Goal: Task Accomplishment & Management: Use online tool/utility

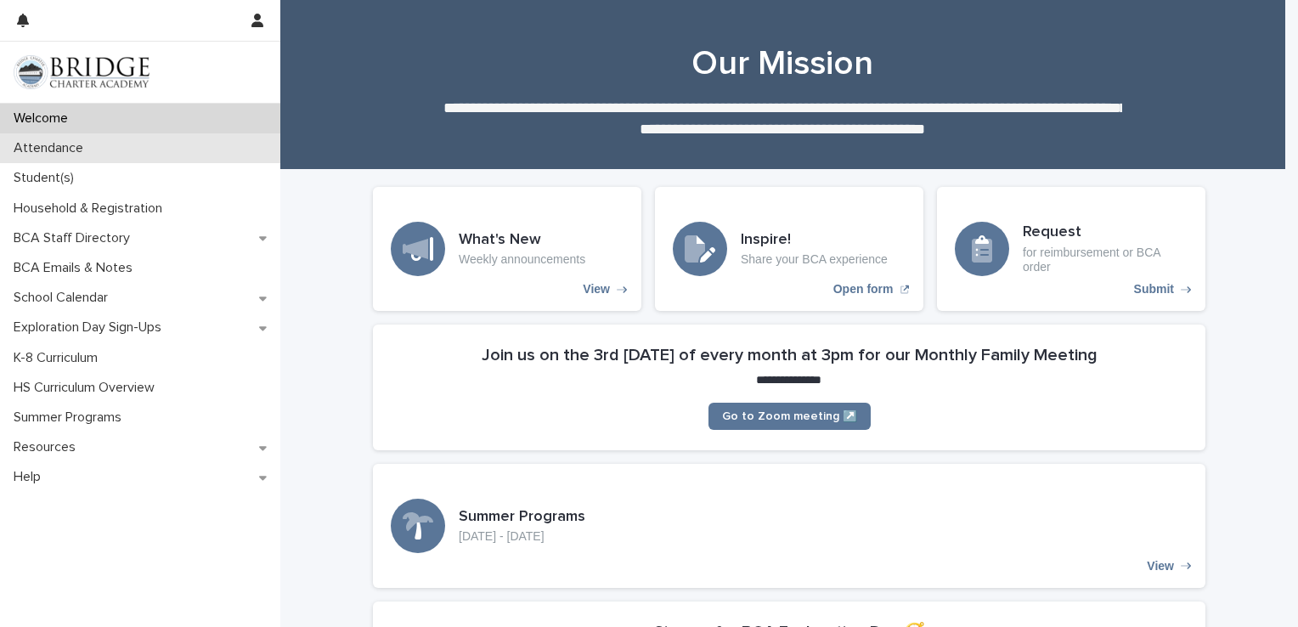
click at [139, 155] on div "Attendance" at bounding box center [140, 148] width 280 height 30
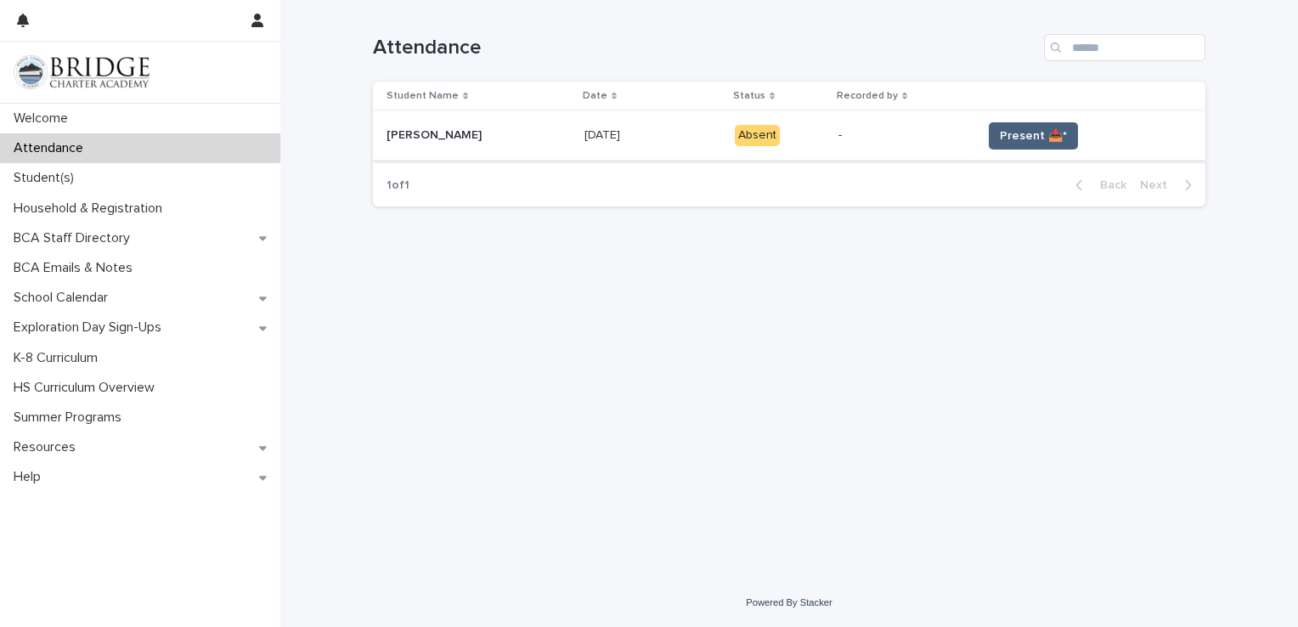
click at [1000, 142] on span "Present 📥*" at bounding box center [1033, 135] width 67 height 17
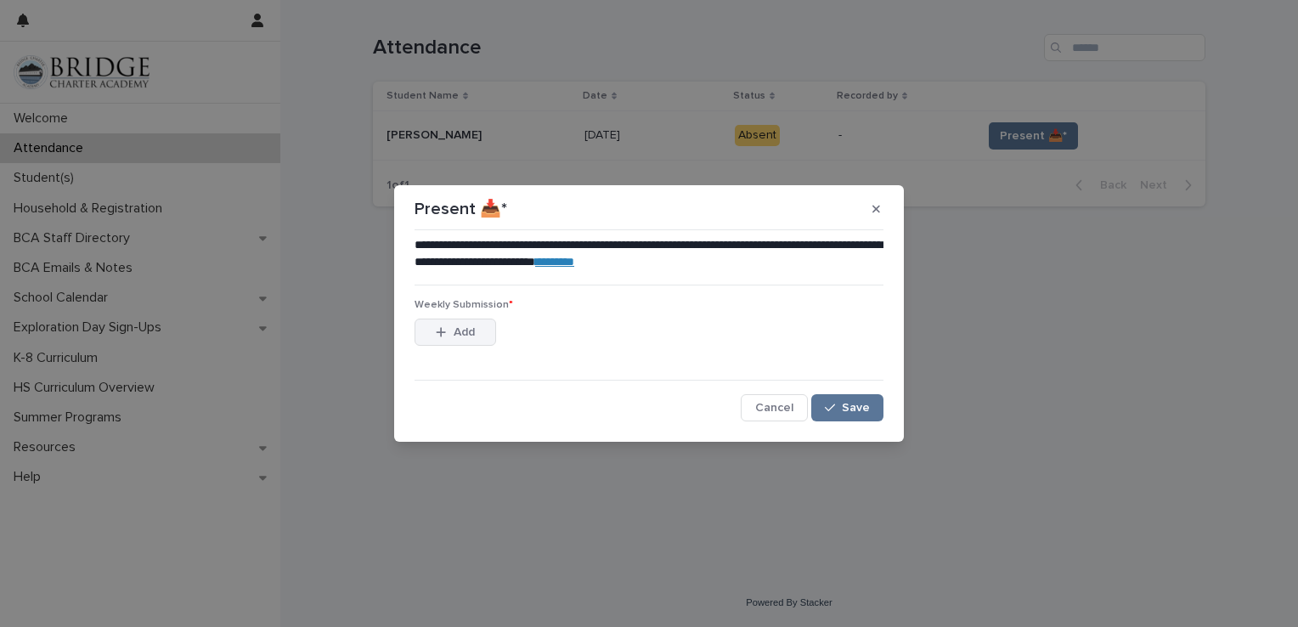
click at [432, 342] on button "Add" at bounding box center [455, 331] width 82 height 27
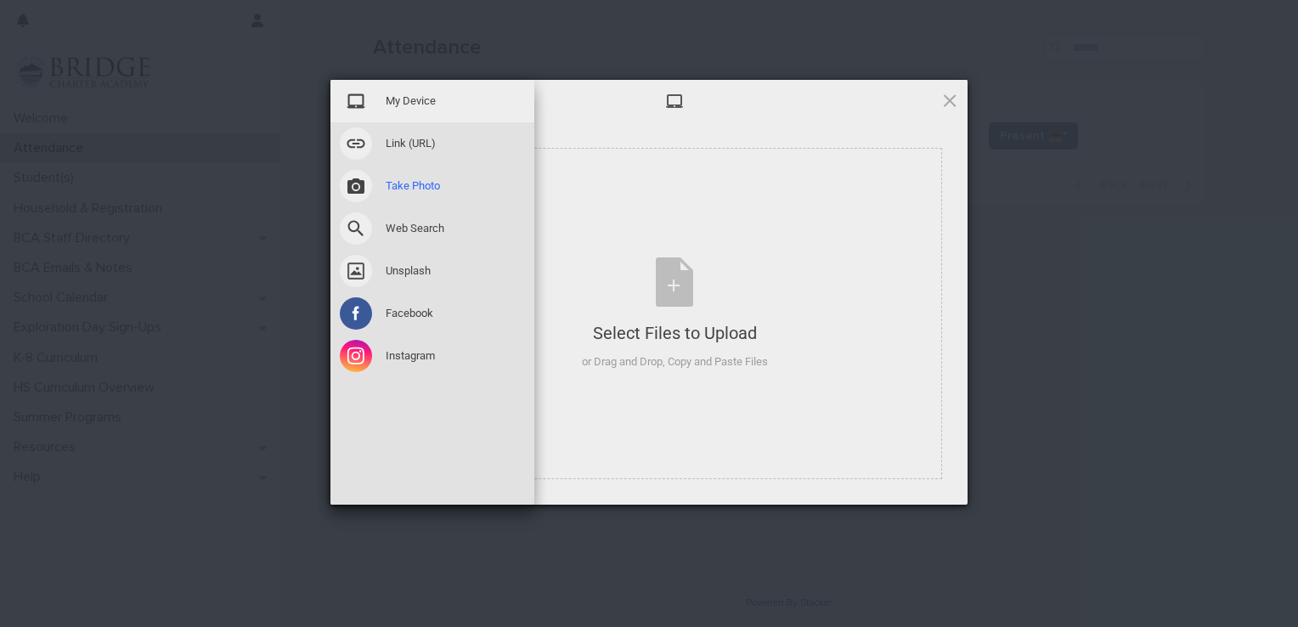
click at [350, 179] on span at bounding box center [356, 186] width 32 height 32
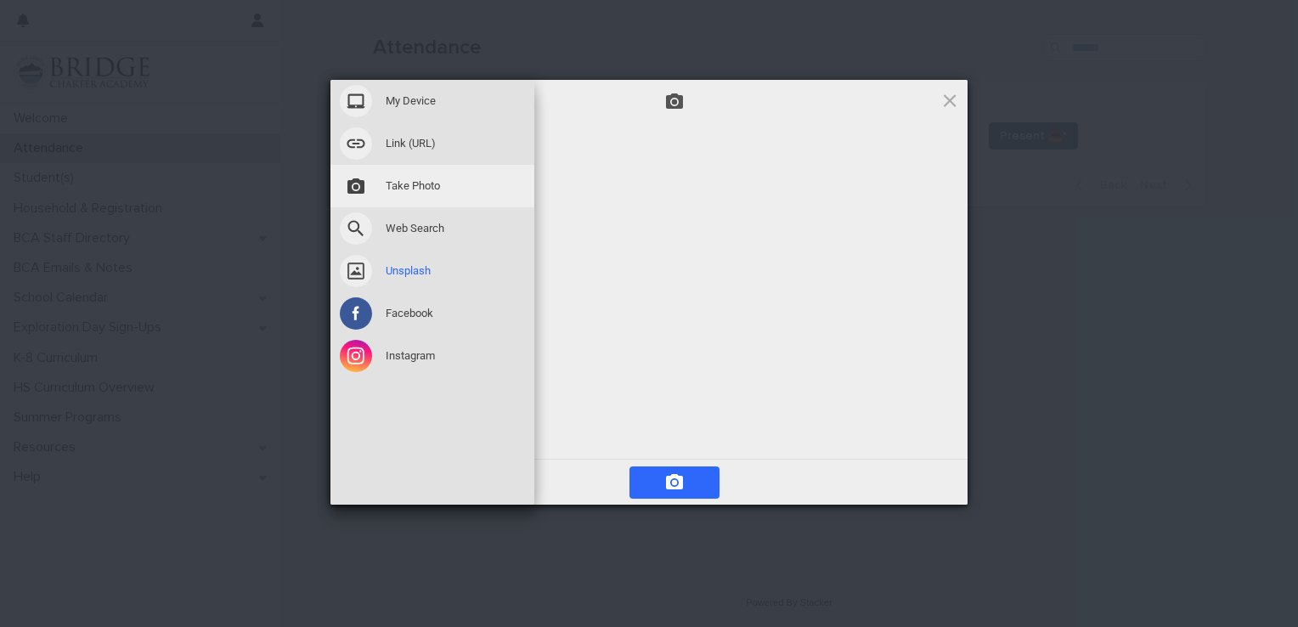
click at [363, 284] on span at bounding box center [356, 271] width 32 height 32
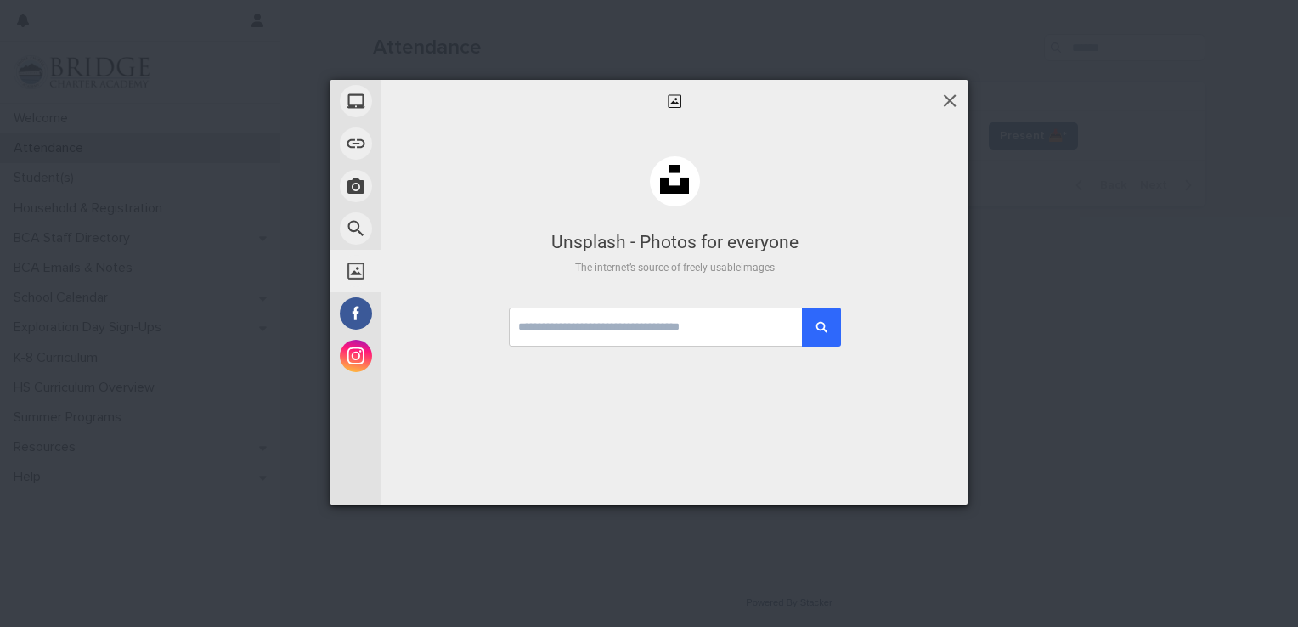
click at [950, 93] on span at bounding box center [949, 100] width 19 height 19
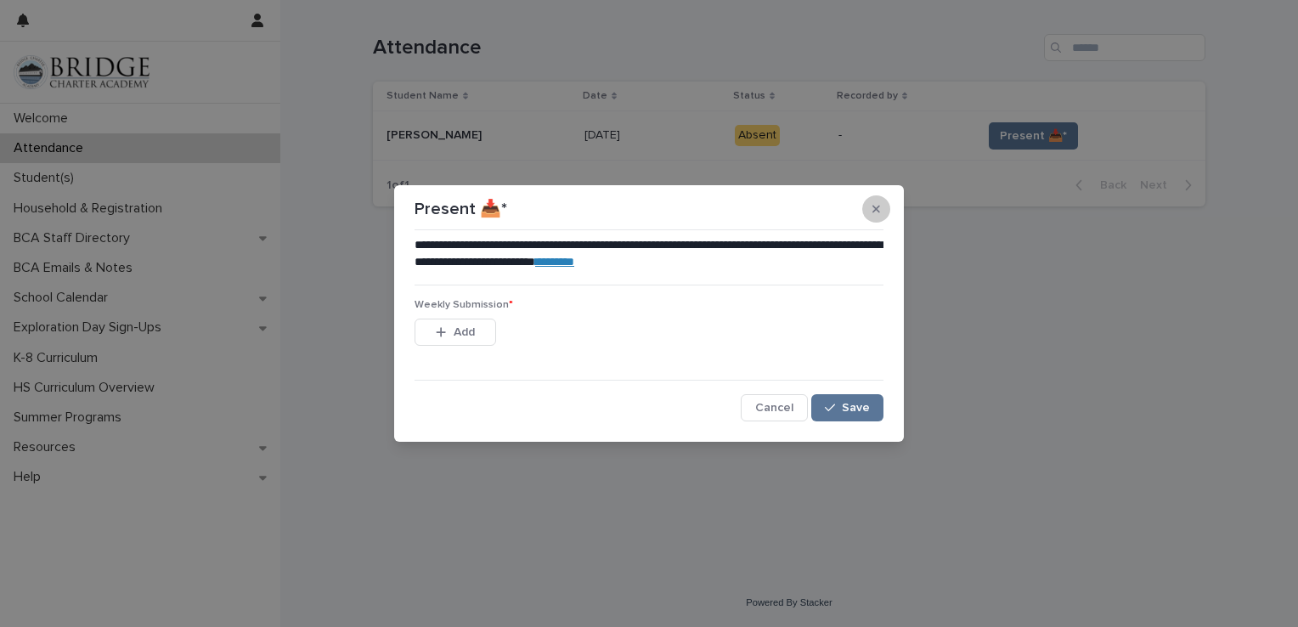
click at [873, 222] on button "button" at bounding box center [876, 208] width 28 height 27
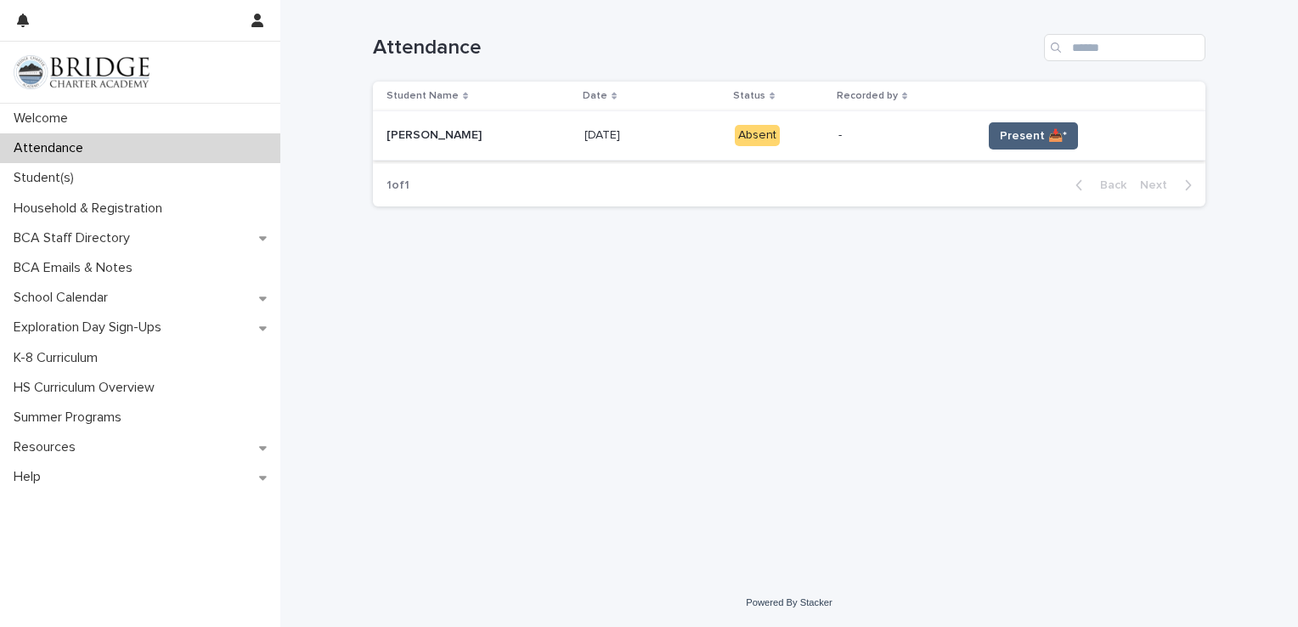
click at [1000, 133] on span "Present 📥*" at bounding box center [1033, 135] width 67 height 17
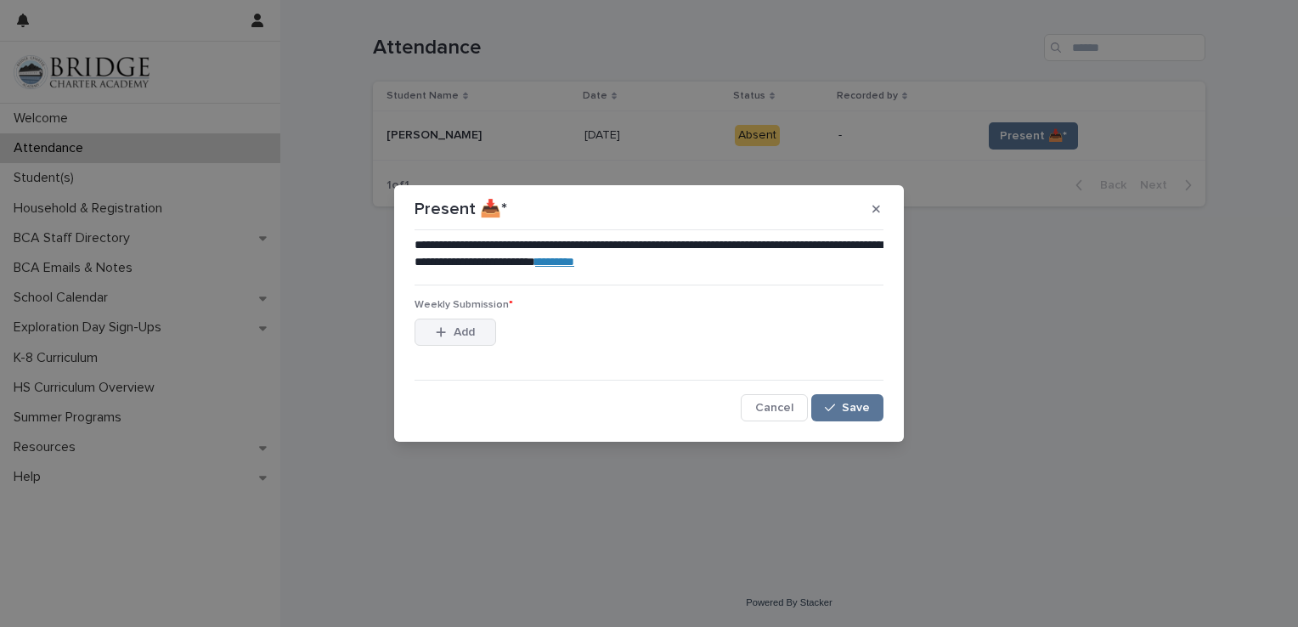
click at [451, 324] on button "Add" at bounding box center [455, 331] width 82 height 27
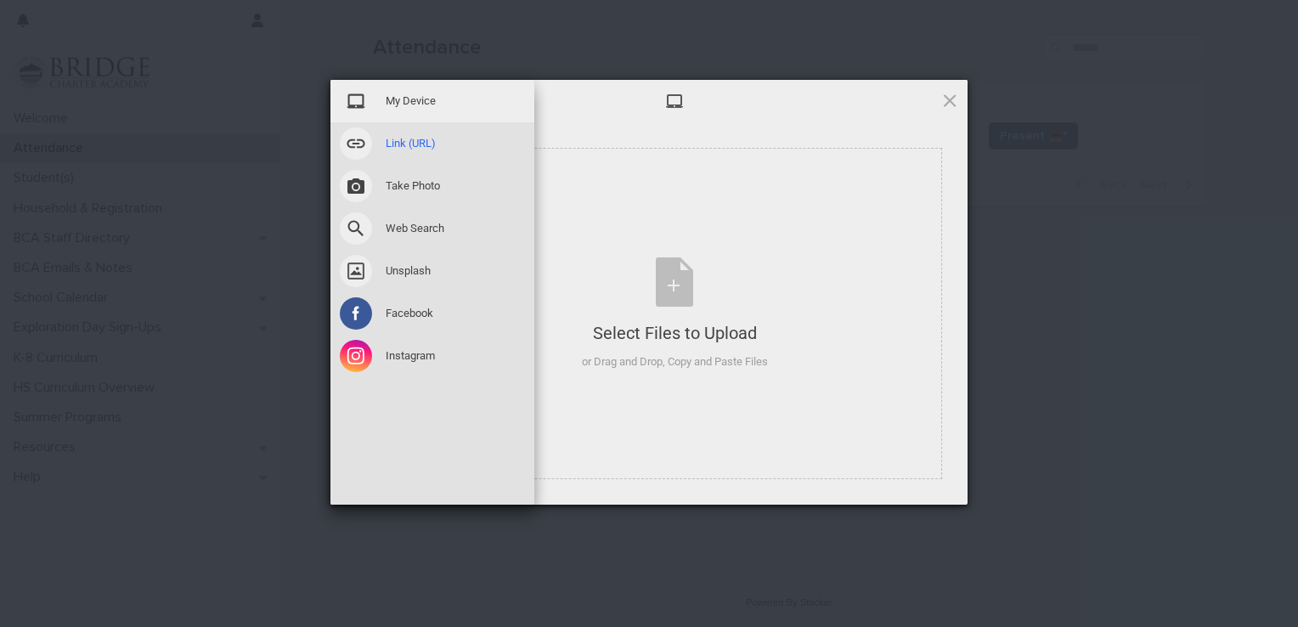
click at [366, 141] on span at bounding box center [356, 143] width 32 height 32
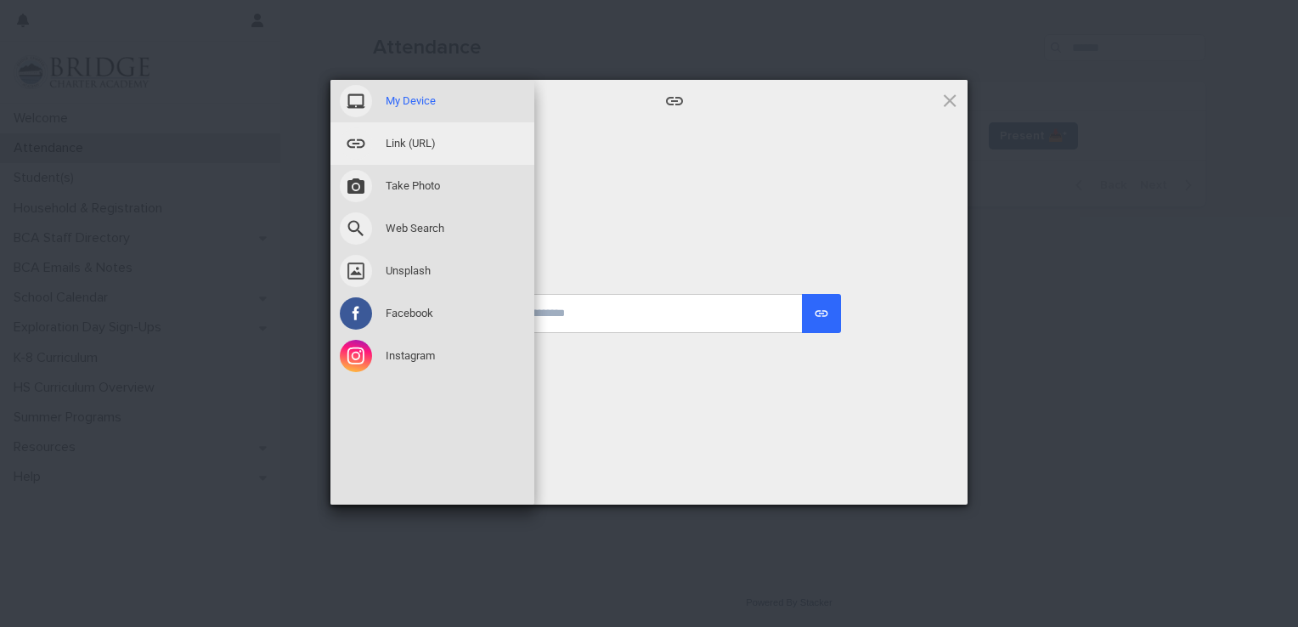
click at [353, 101] on span at bounding box center [356, 101] width 32 height 32
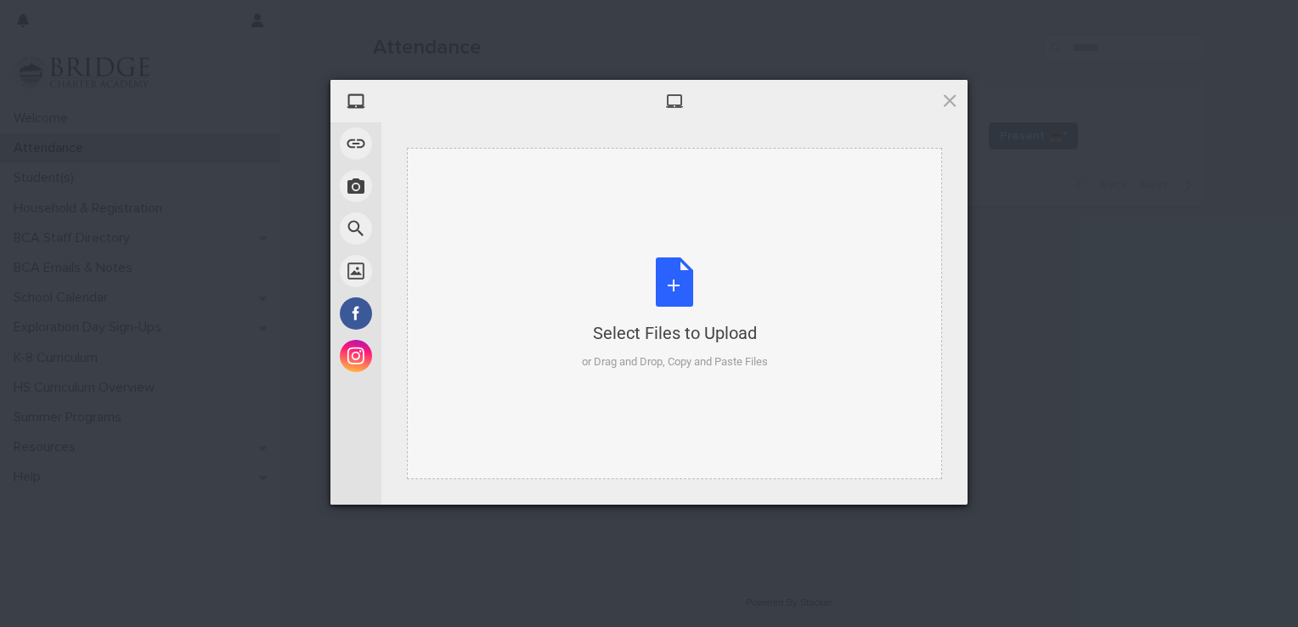
drag, startPoint x: 713, startPoint y: 330, endPoint x: 628, endPoint y: 318, distance: 85.8
click at [628, 318] on div "Select Files to Upload or Drag and Drop, Copy and Paste Files" at bounding box center [675, 313] width 186 height 113
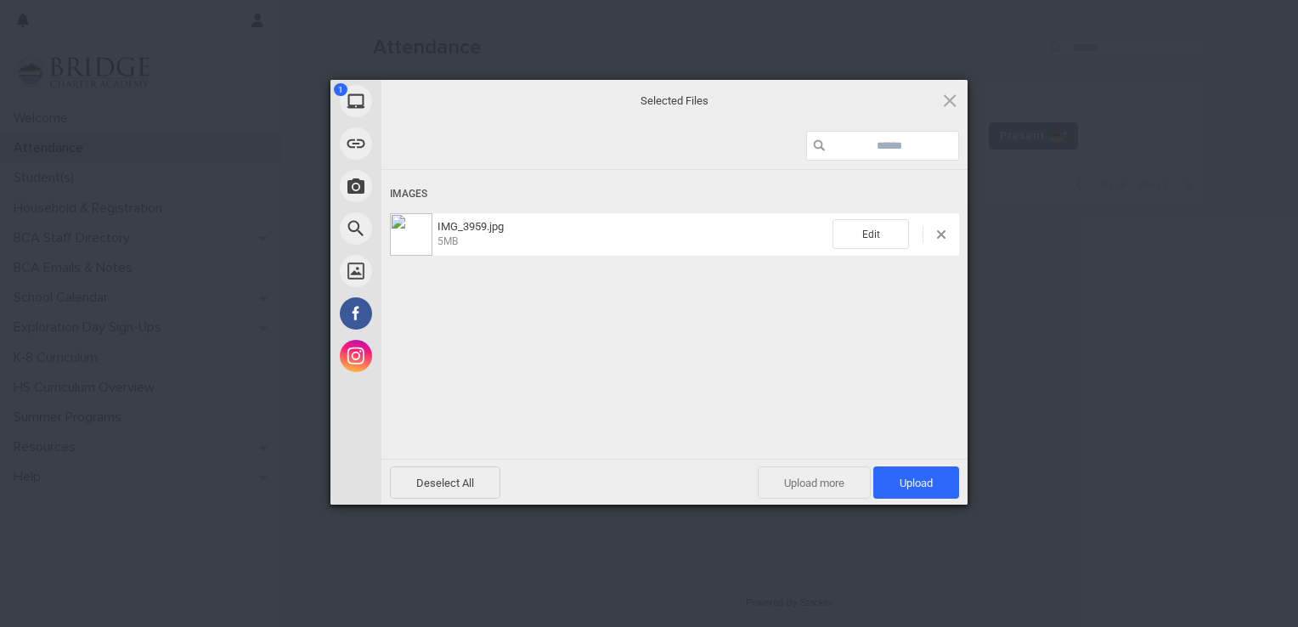
click at [836, 490] on span "Upload more" at bounding box center [814, 482] width 113 height 32
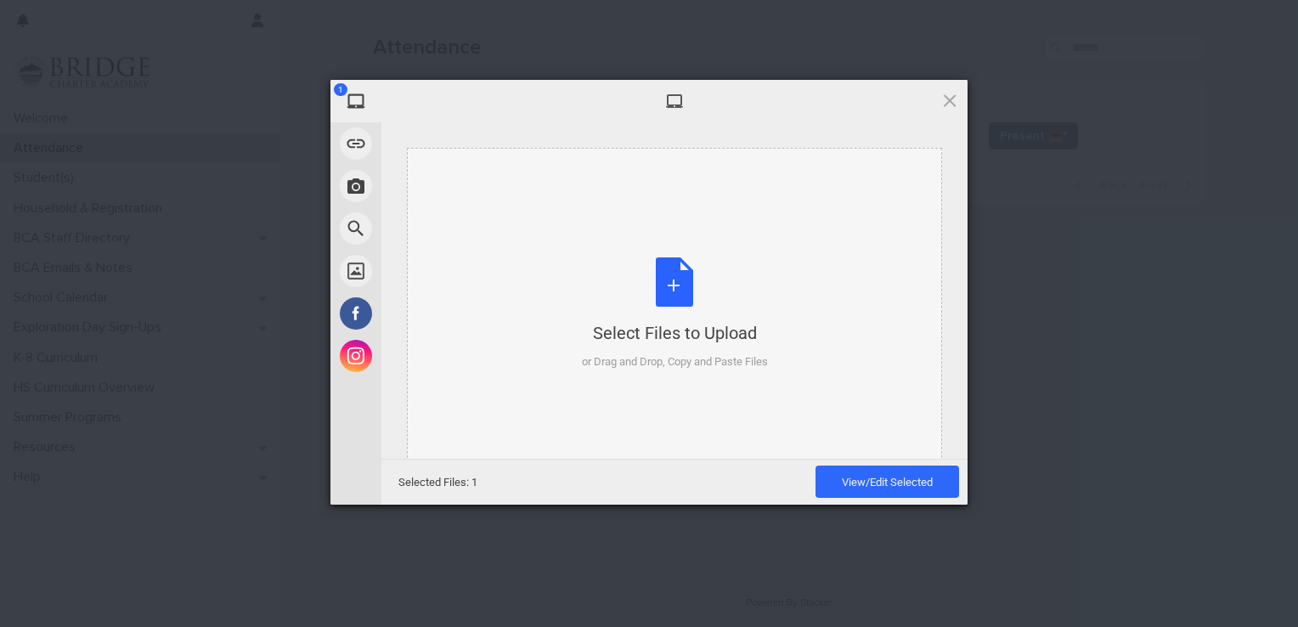
click at [695, 288] on div "Select Files to Upload or Drag and Drop, Copy and Paste Files" at bounding box center [675, 313] width 186 height 113
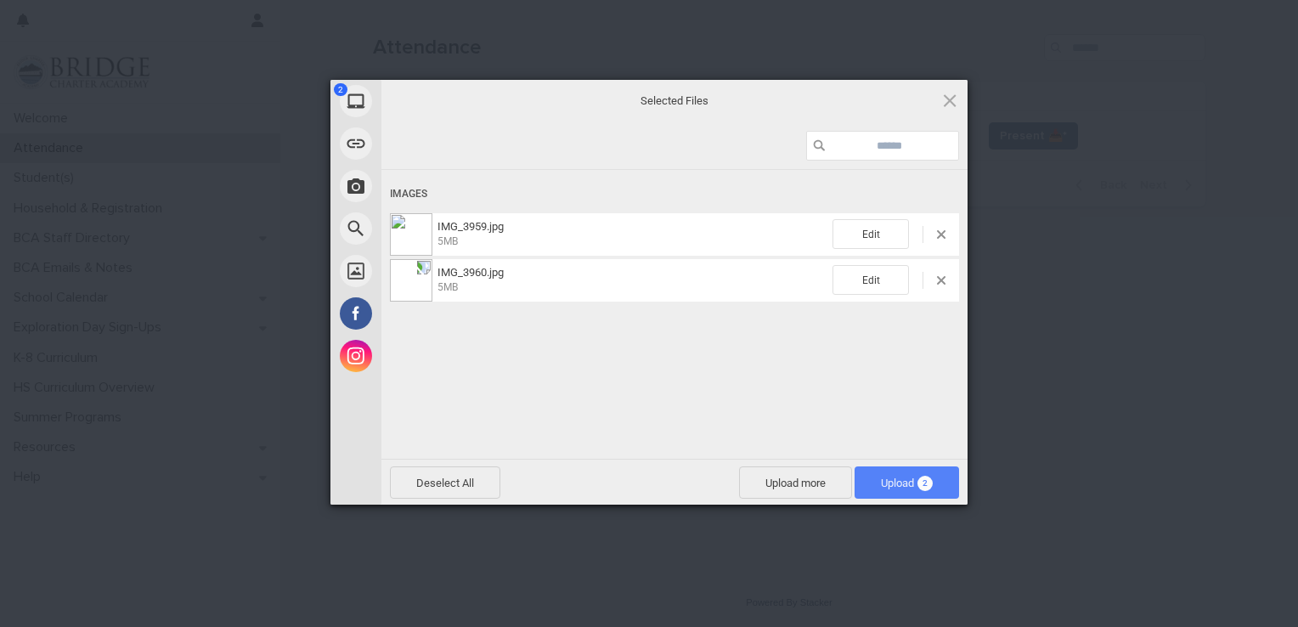
click at [881, 483] on span "Upload 2" at bounding box center [907, 482] width 52 height 13
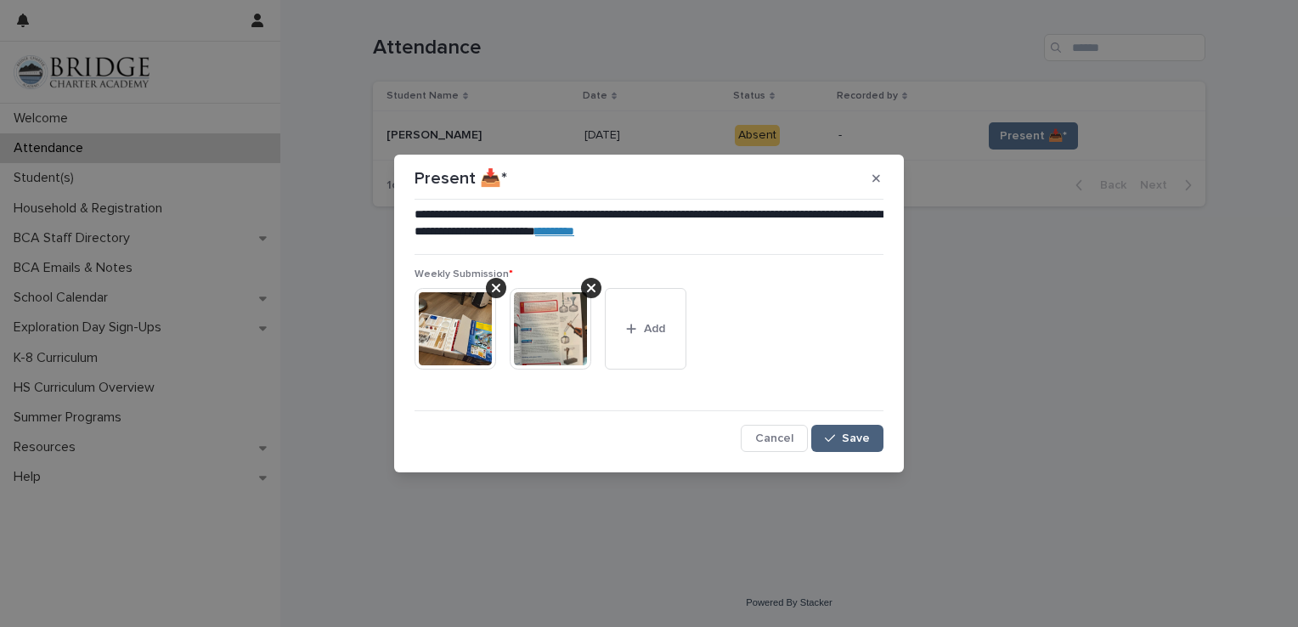
click at [860, 432] on span "Save" at bounding box center [856, 438] width 28 height 12
click at [574, 229] on link "********" at bounding box center [554, 231] width 39 height 12
